Goal: Check status

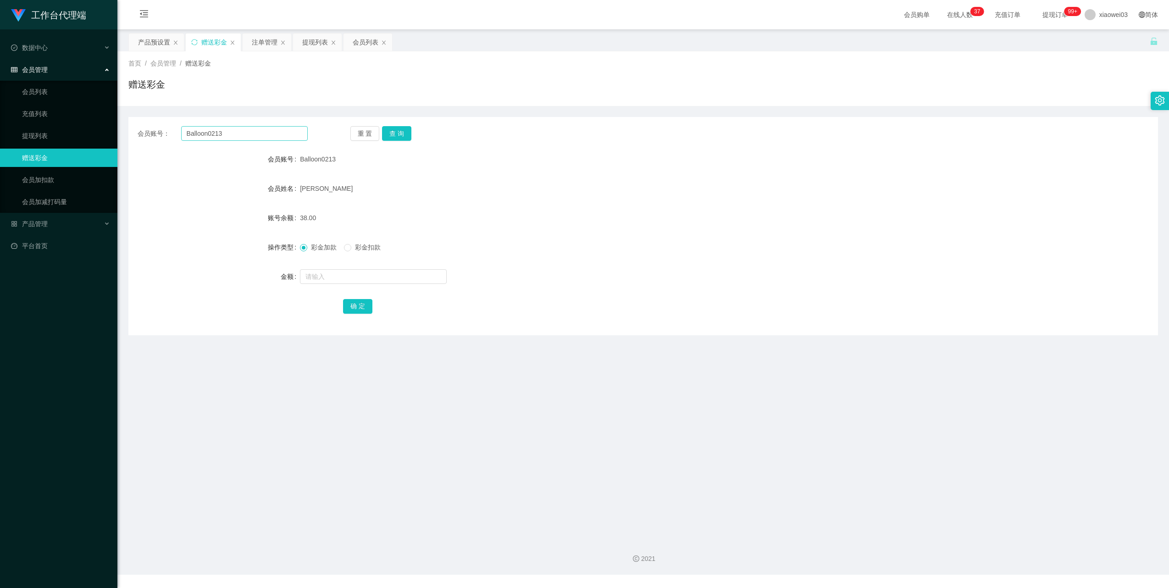
click at [248, 133] on input "Balloon0213" at bounding box center [244, 133] width 127 height 15
type input "Qwer8989"
drag, startPoint x: 400, startPoint y: 129, endPoint x: 404, endPoint y: 133, distance: 4.9
click at [400, 129] on button "查 询" at bounding box center [396, 133] width 29 height 15
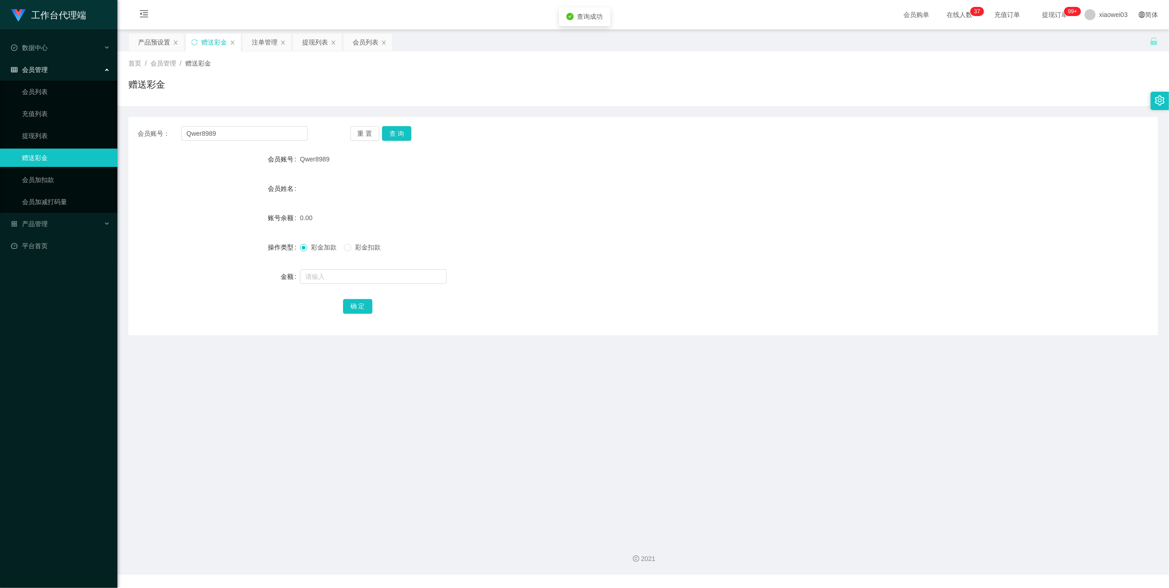
click at [586, 222] on div "0.00" at bounding box center [600, 218] width 601 height 18
